Goal: Information Seeking & Learning: Find specific fact

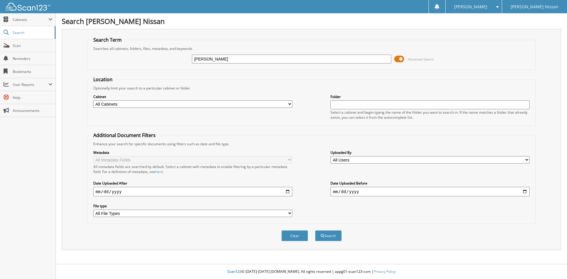
type input "[PERSON_NAME]"
click at [315, 230] on button "Search" at bounding box center [328, 235] width 27 height 11
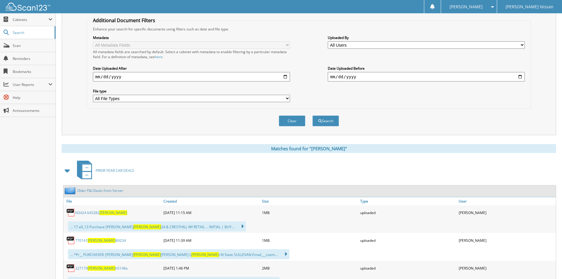
scroll to position [118, 0]
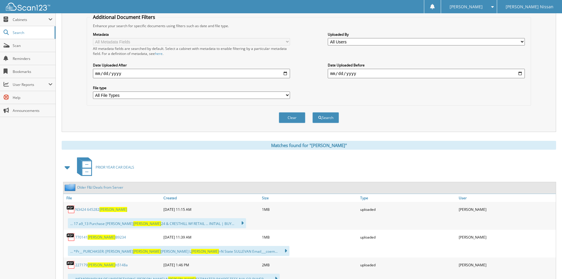
click at [66, 170] on span at bounding box center [67, 167] width 8 height 11
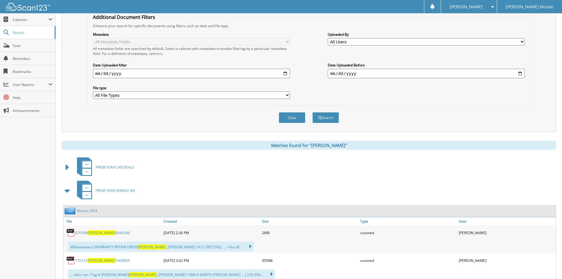
click at [65, 190] on span at bounding box center [67, 190] width 8 height 11
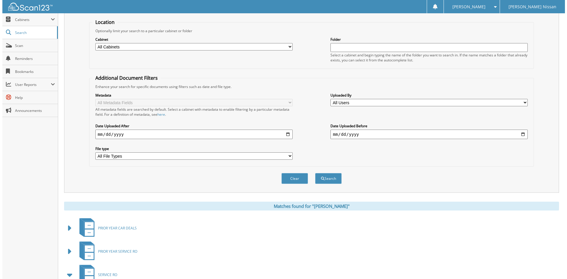
scroll to position [0, 0]
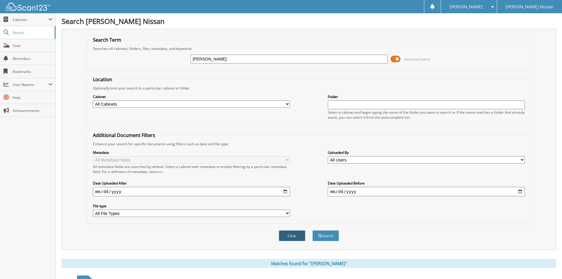
click at [299, 237] on button "Clear" at bounding box center [292, 235] width 27 height 11
